Goal: Information Seeking & Learning: Understand process/instructions

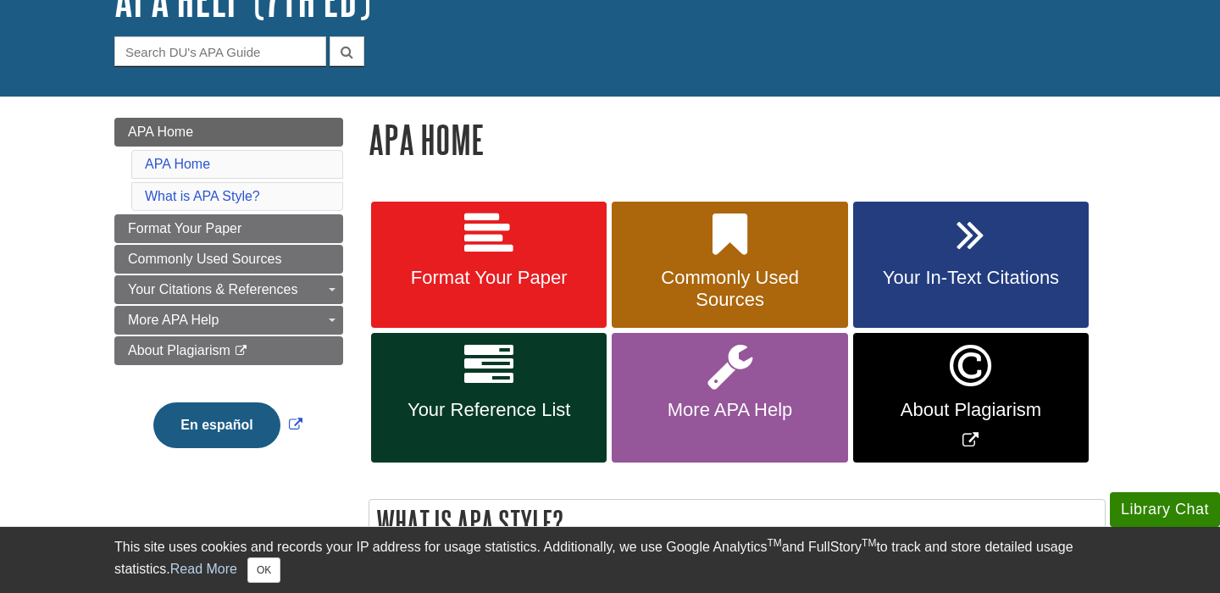
scroll to position [139, 0]
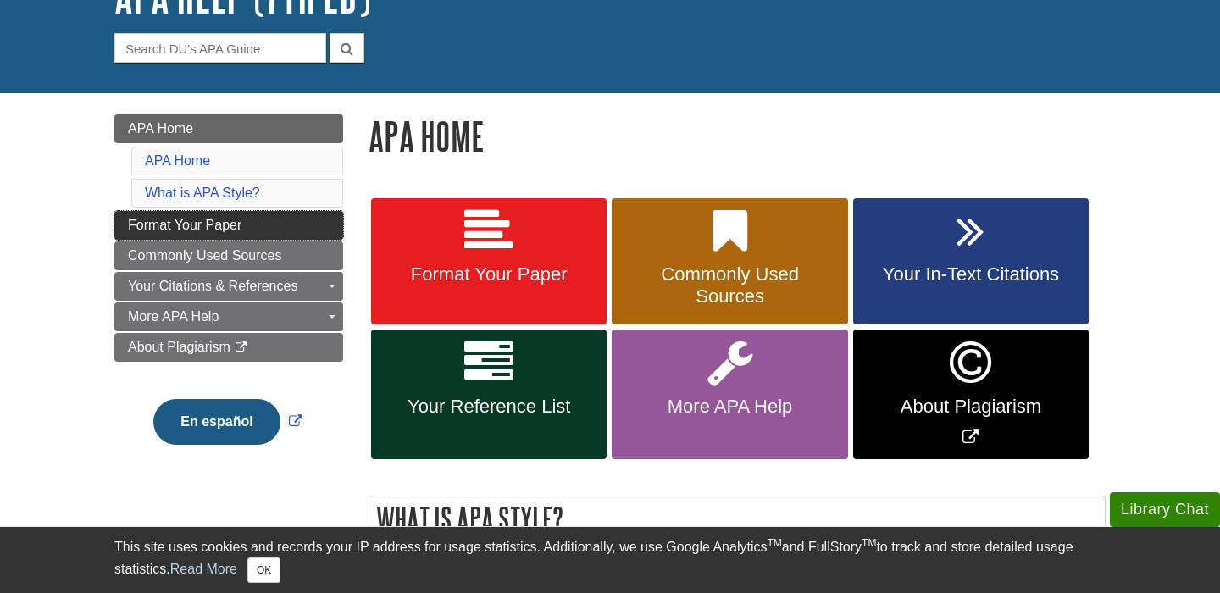
click at [226, 231] on span "Format Your Paper" at bounding box center [185, 225] width 114 height 14
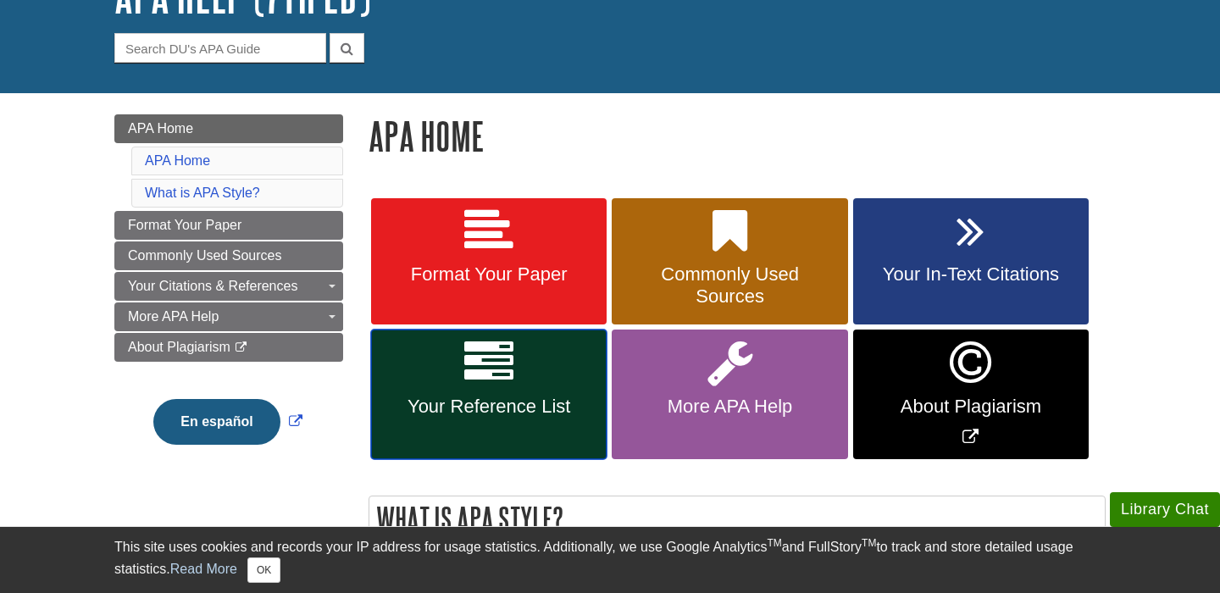
click at [380, 389] on link "Your Reference List" at bounding box center [489, 395] width 236 height 130
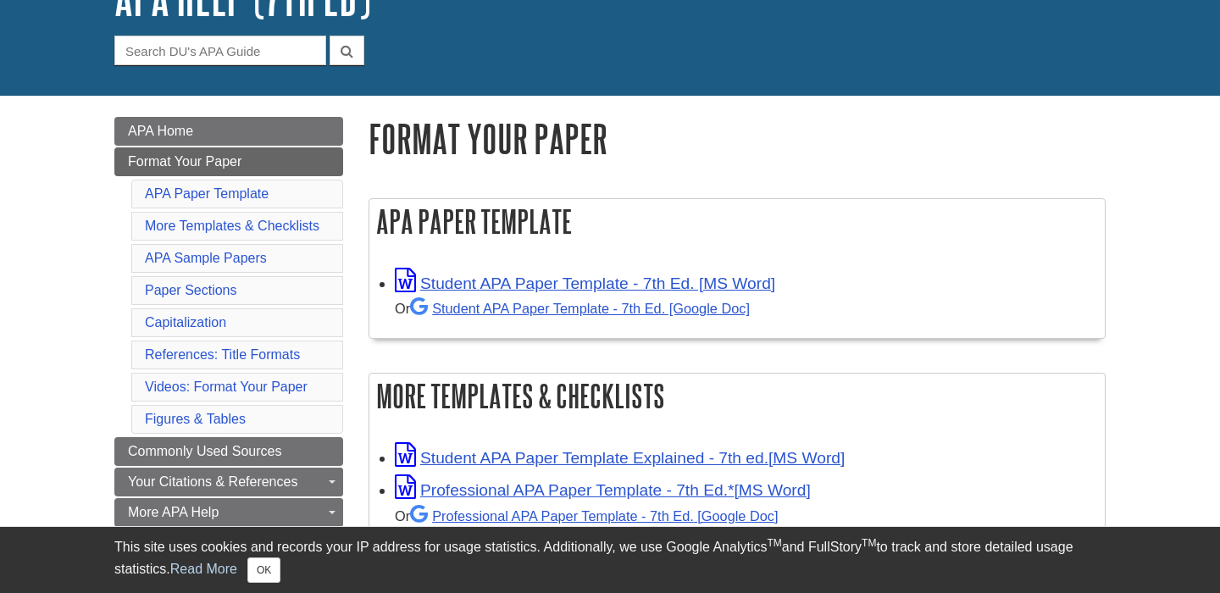
scroll to position [142, 0]
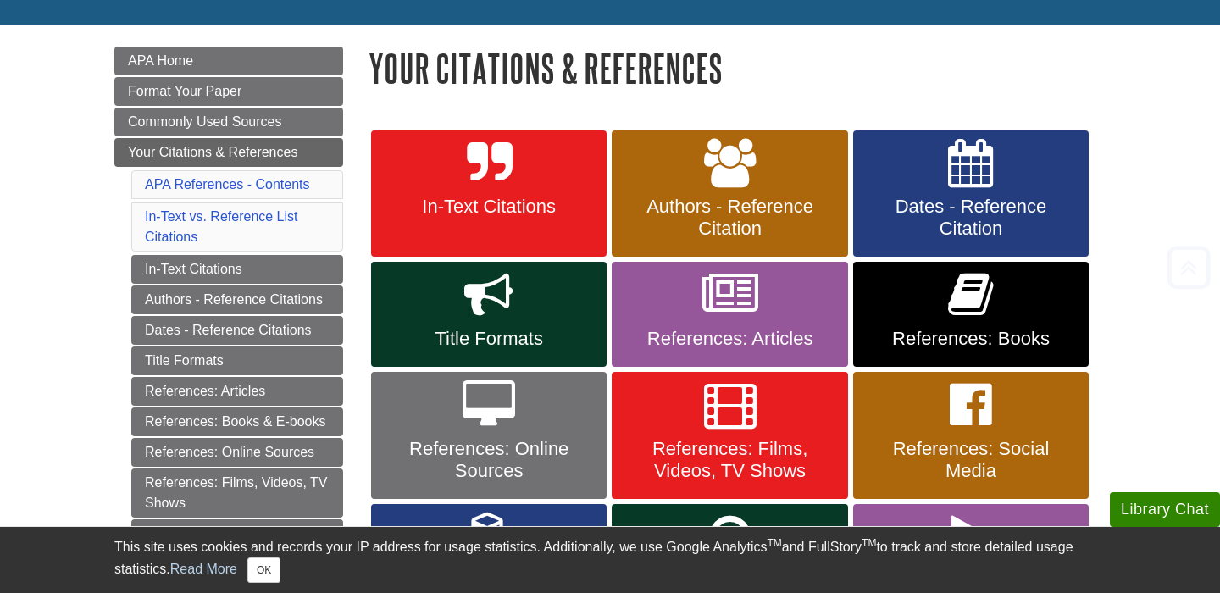
scroll to position [232, 0]
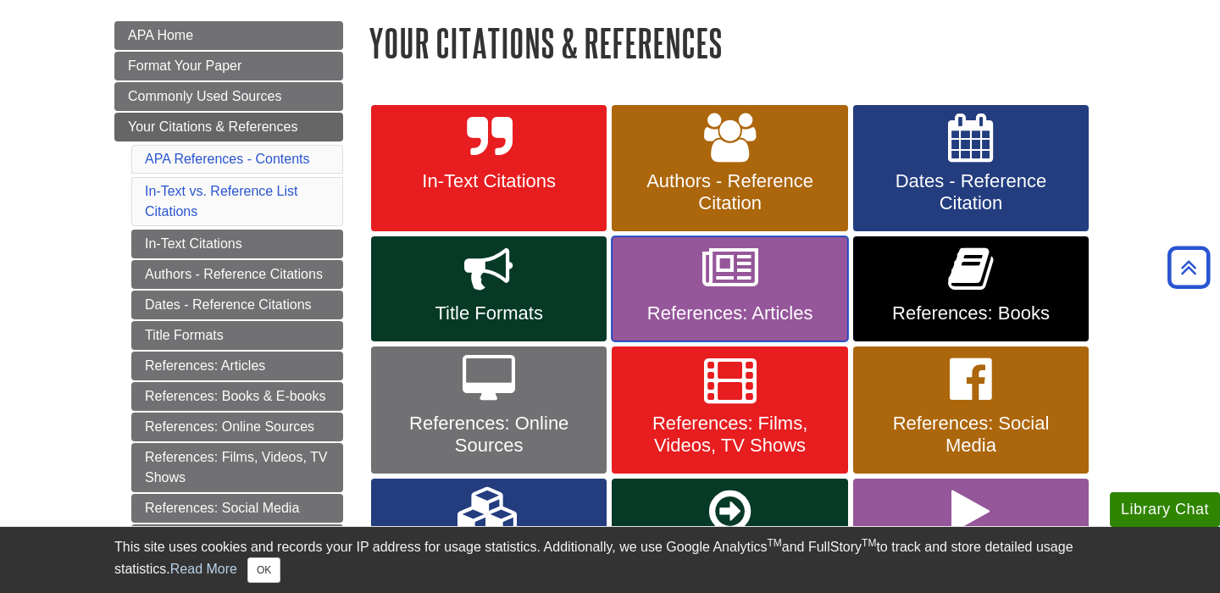
click at [686, 292] on link "References: Articles" at bounding box center [730, 288] width 236 height 105
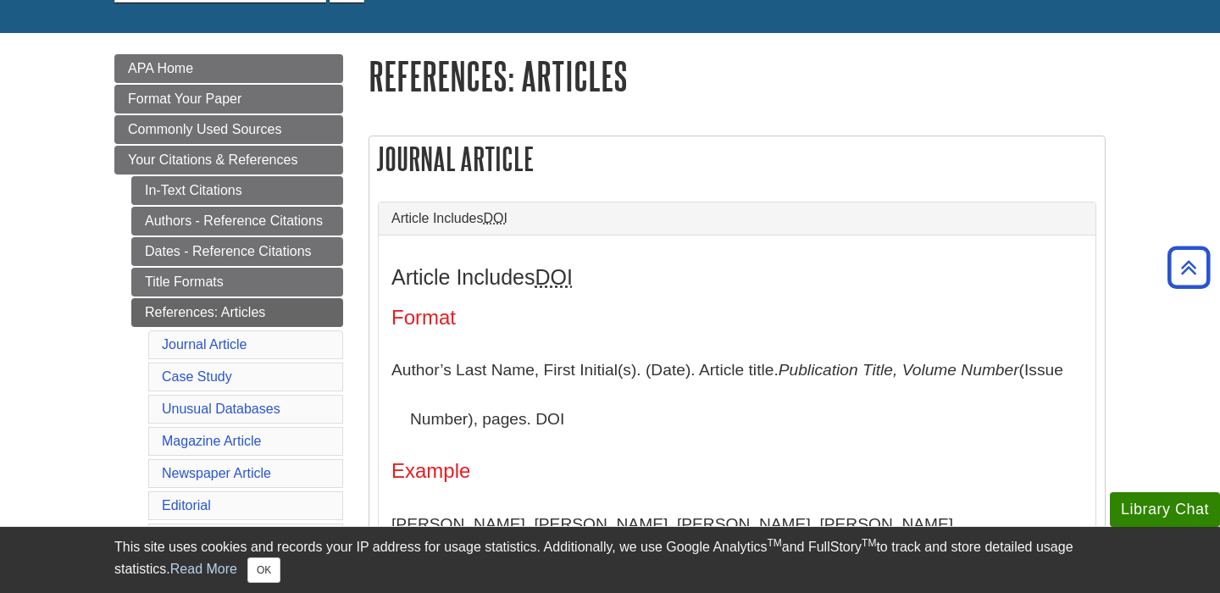
scroll to position [198, 0]
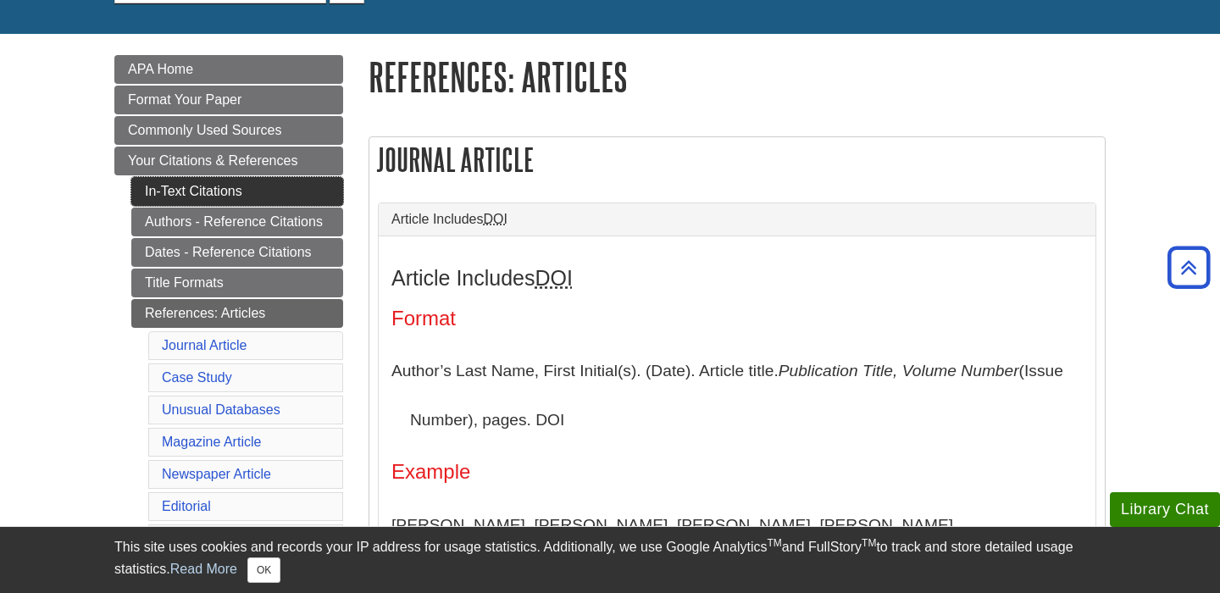
click at [197, 200] on link "In-Text Citations" at bounding box center [237, 191] width 212 height 29
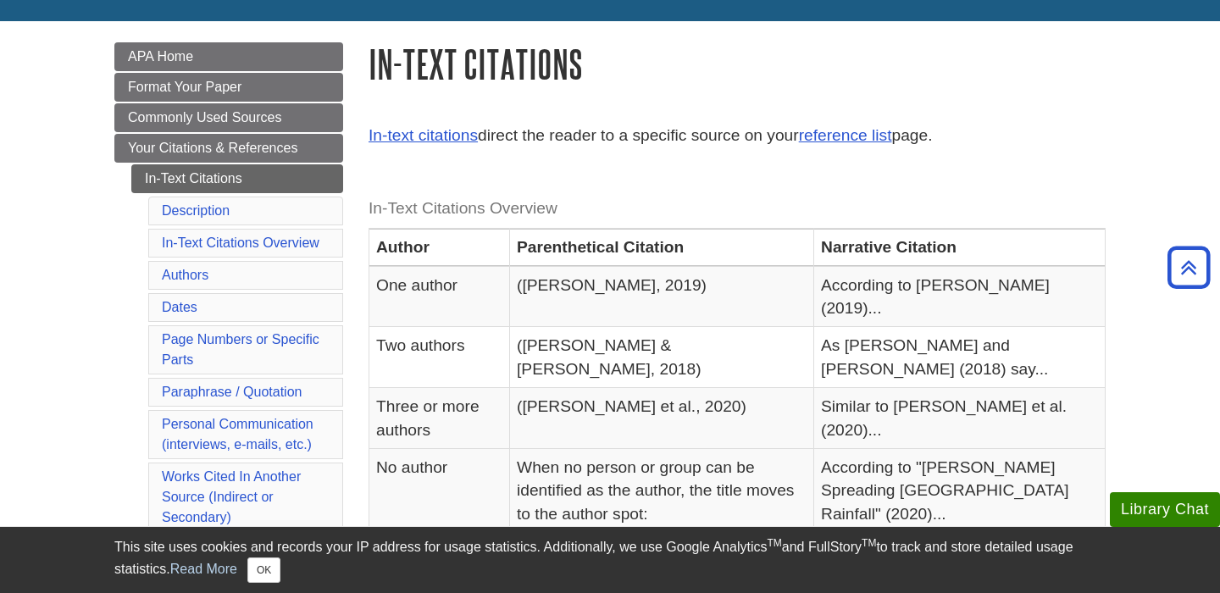
scroll to position [159, 0]
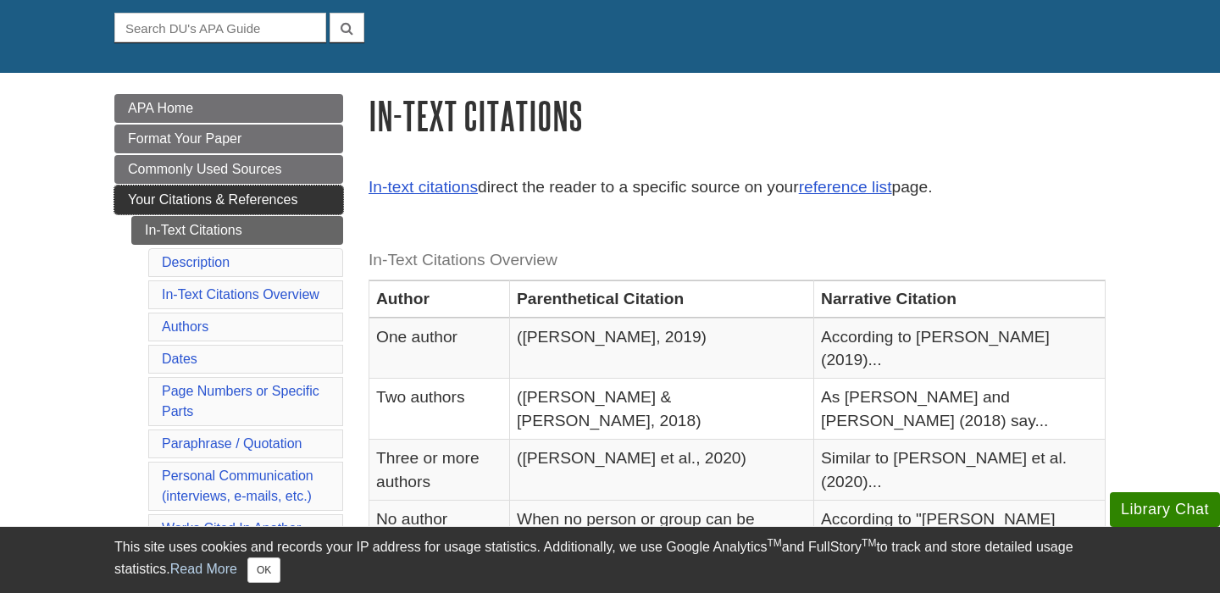
click at [294, 193] on span "Your Citations & References" at bounding box center [213, 199] width 170 height 14
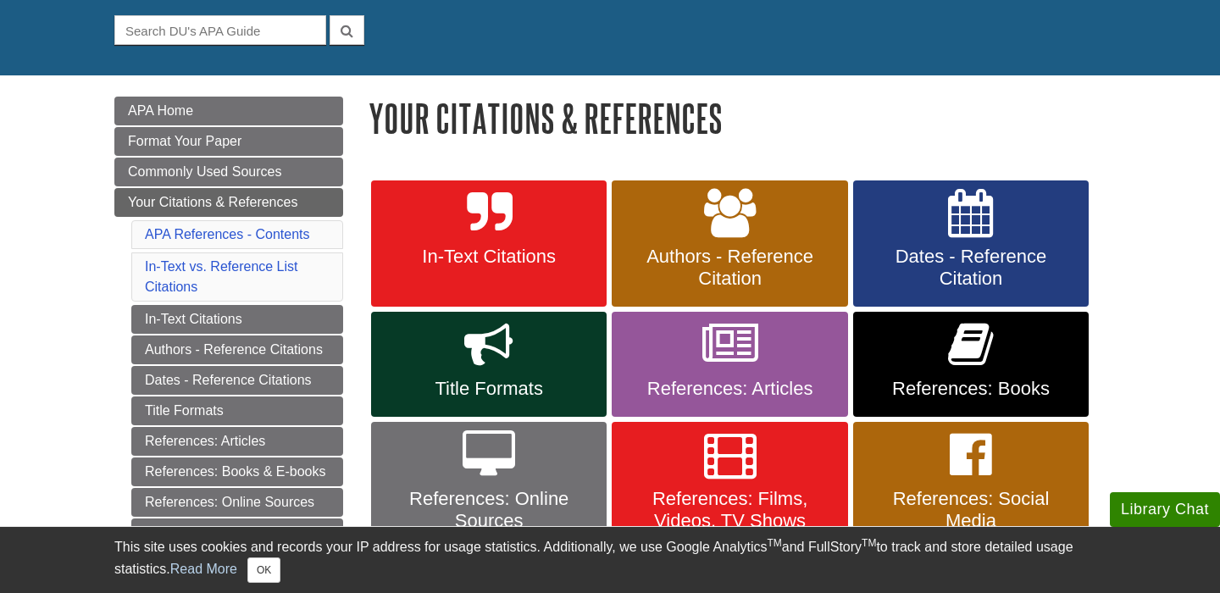
scroll to position [168, 0]
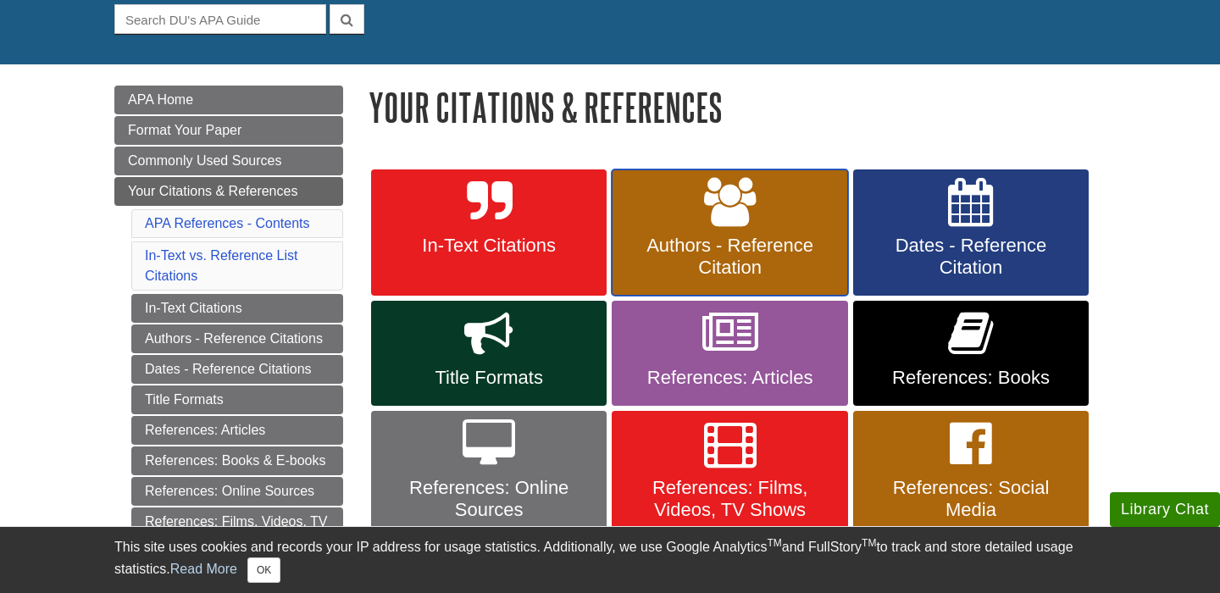
click at [702, 221] on link "Authors - Reference Citation" at bounding box center [730, 233] width 236 height 127
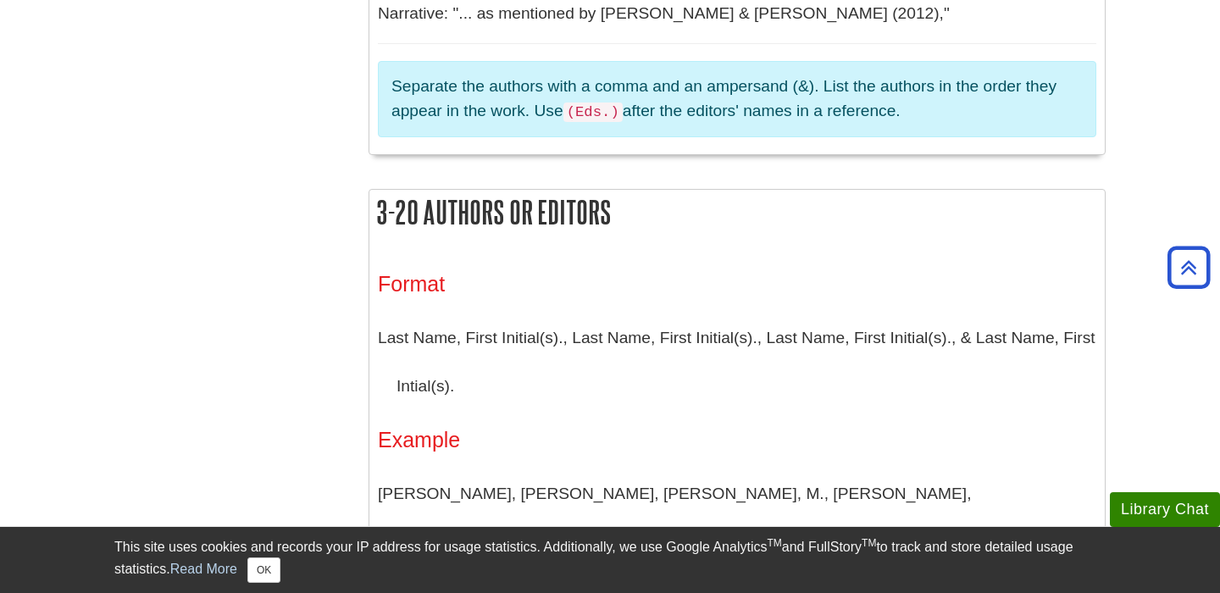
scroll to position [1454, 0]
